Goal: Task Accomplishment & Management: Manage account settings

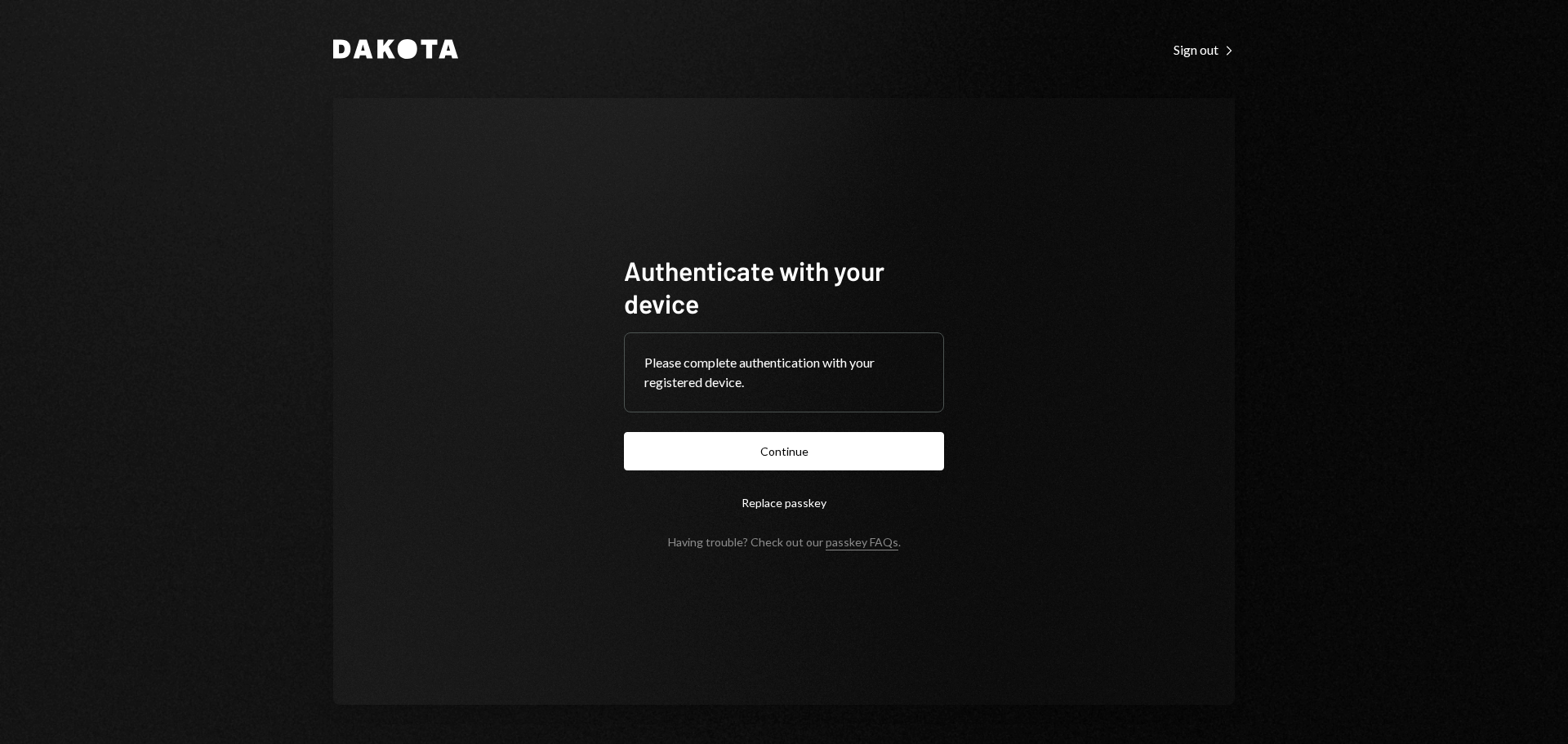
click at [828, 477] on form "Authenticate with your device Please complete authentication with your register…" at bounding box center [784, 402] width 320 height 295
drag, startPoint x: 833, startPoint y: 461, endPoint x: 841, endPoint y: 501, distance: 40.8
click at [833, 461] on button "Continue" at bounding box center [784, 451] width 320 height 38
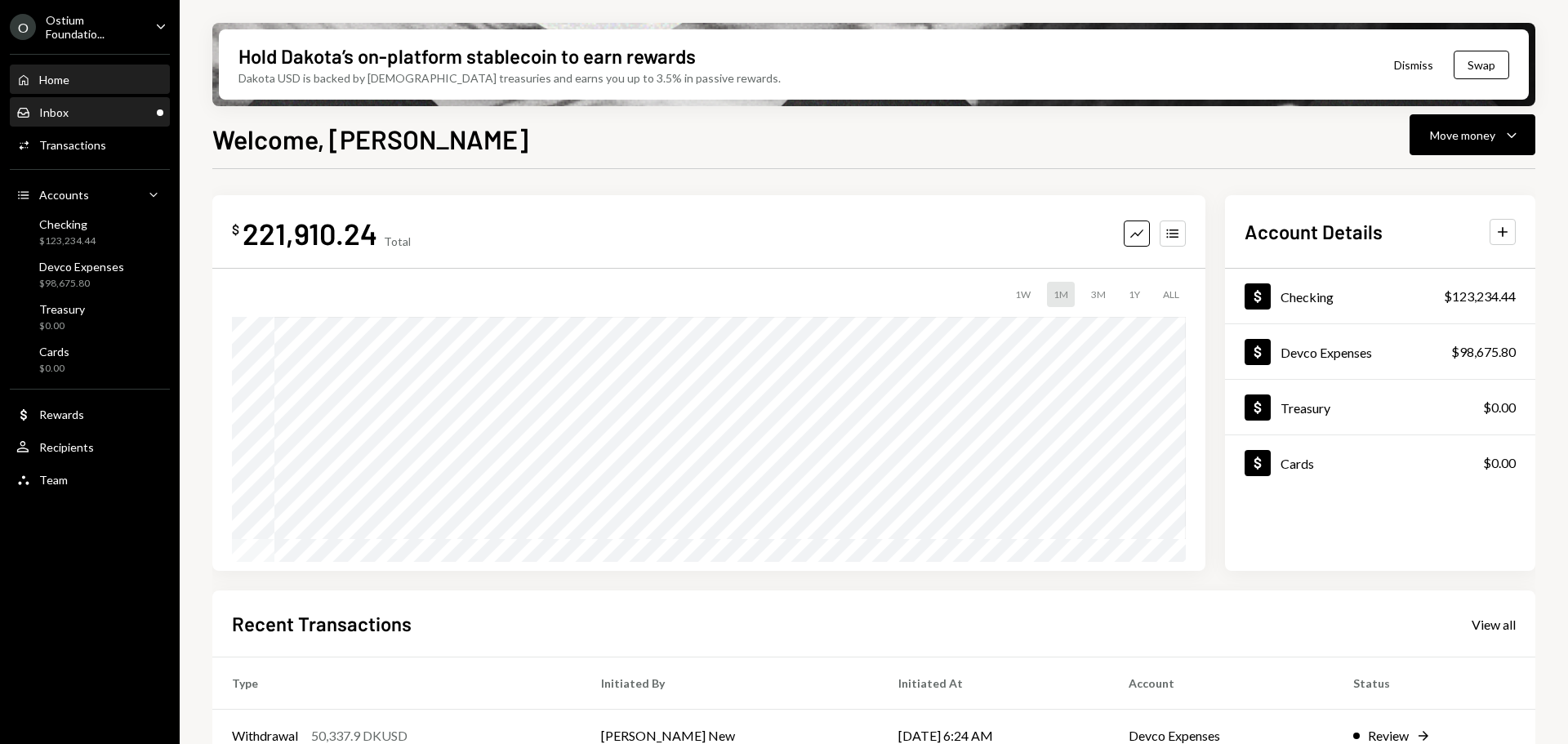
click at [96, 118] on div "Inbox Inbox" at bounding box center [90, 113] width 147 height 15
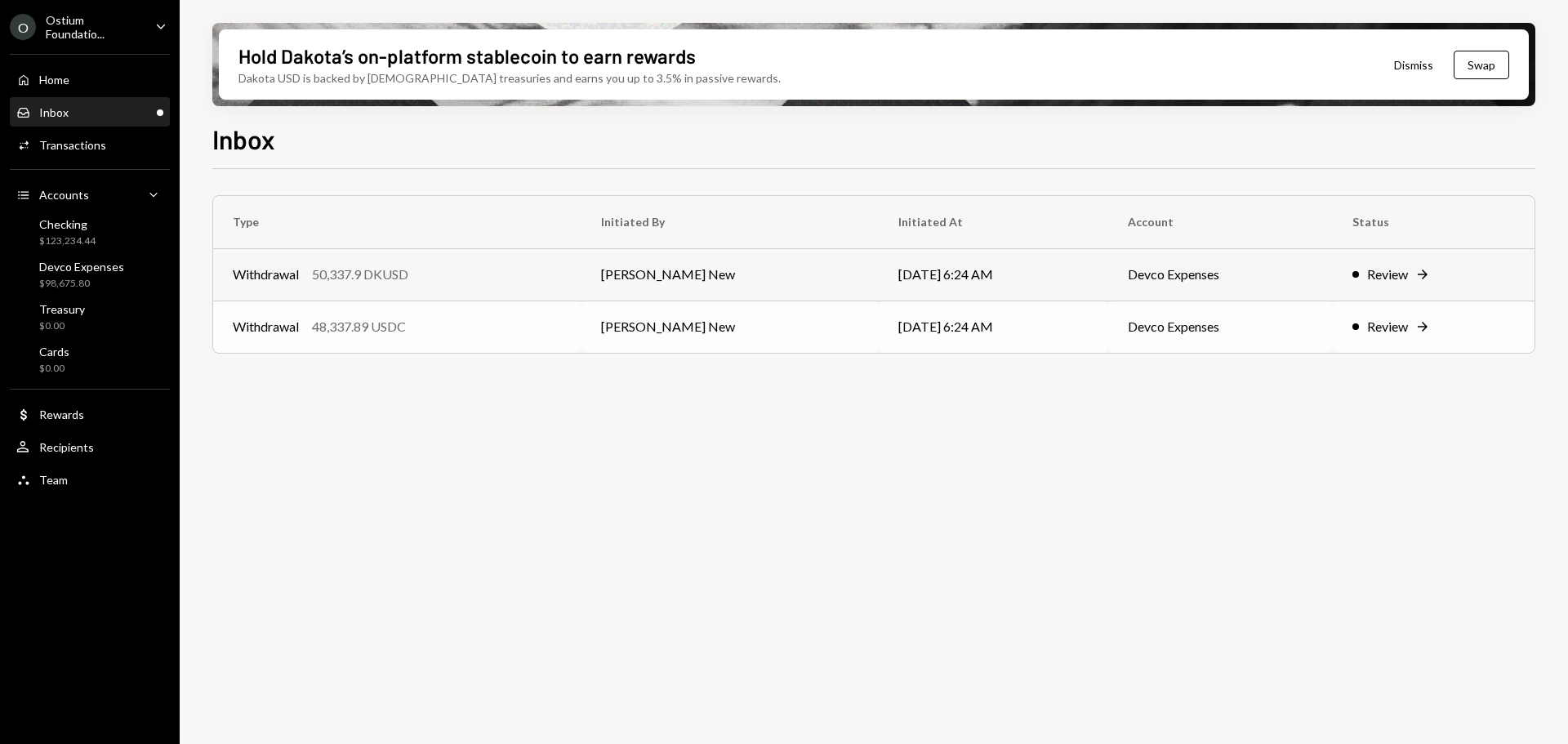
click at [1009, 341] on td "[DATE] 6:24 AM" at bounding box center [994, 327] width 229 height 53
